Goal: Information Seeking & Learning: Learn about a topic

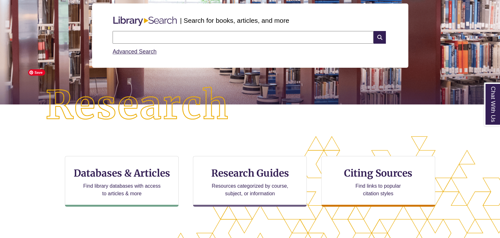
scroll to position [119, 0]
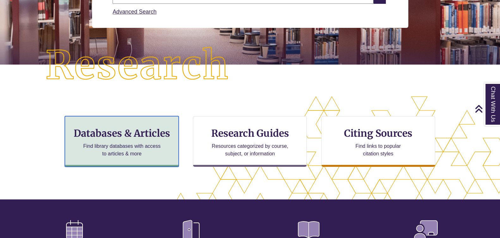
click at [140, 139] on h3 "Databases & Articles" at bounding box center [121, 133] width 103 height 12
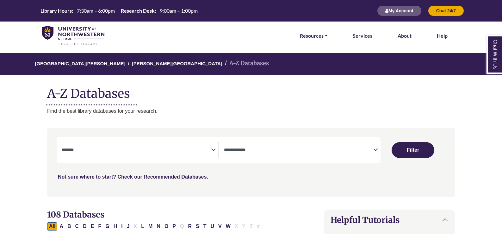
select select "Database Subject Filter"
select select "Database Types Filter"
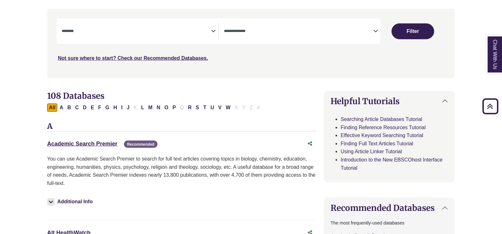
scroll to position [39, 0]
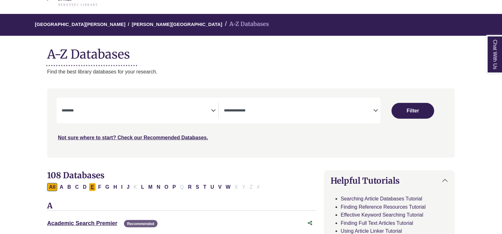
click at [91, 184] on button "E" at bounding box center [92, 187] width 7 height 8
select select "Database Subject Filter"
select select "Database Types Filter"
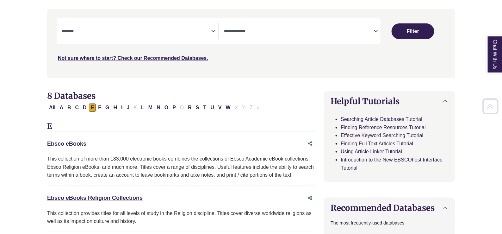
scroll to position [158, 0]
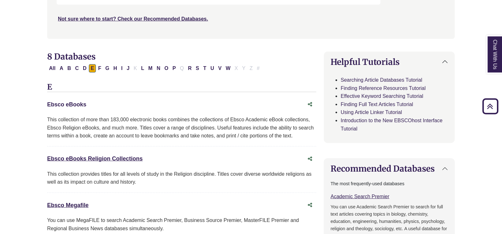
click at [72, 102] on link "Ebsco eBooks This link opens in a new window" at bounding box center [66, 104] width 39 height 6
